Goal: Transaction & Acquisition: Subscribe to service/newsletter

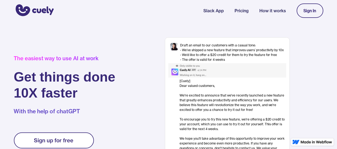
click at [263, 11] on link "How it works" at bounding box center [273, 10] width 26 height 6
click at [72, 139] on div "Sign up for free" at bounding box center [54, 140] width 40 height 6
